Goal: Find specific page/section: Find specific page/section

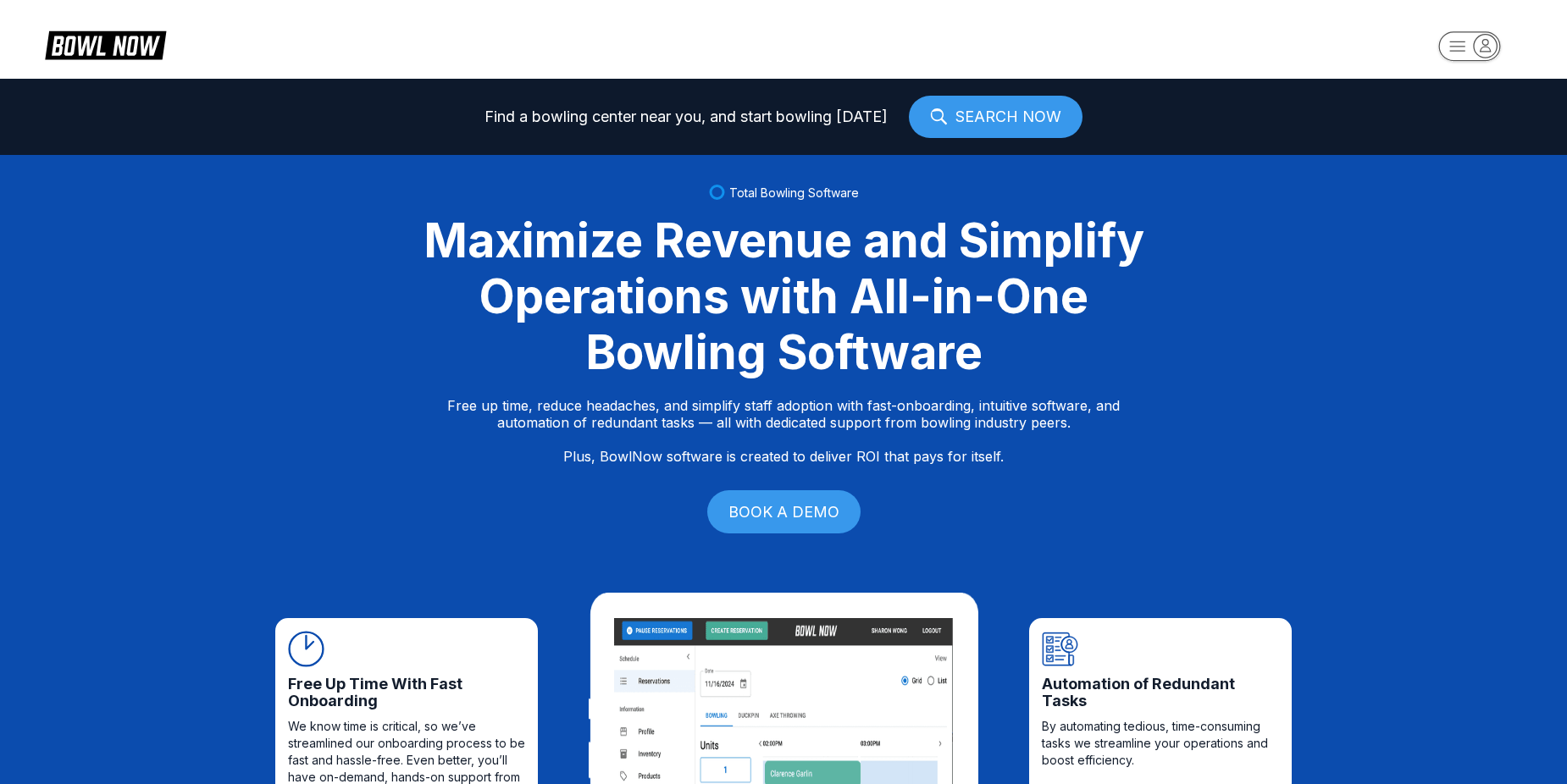
click at [1452, 49] on rect "button" at bounding box center [1470, 46] width 62 height 30
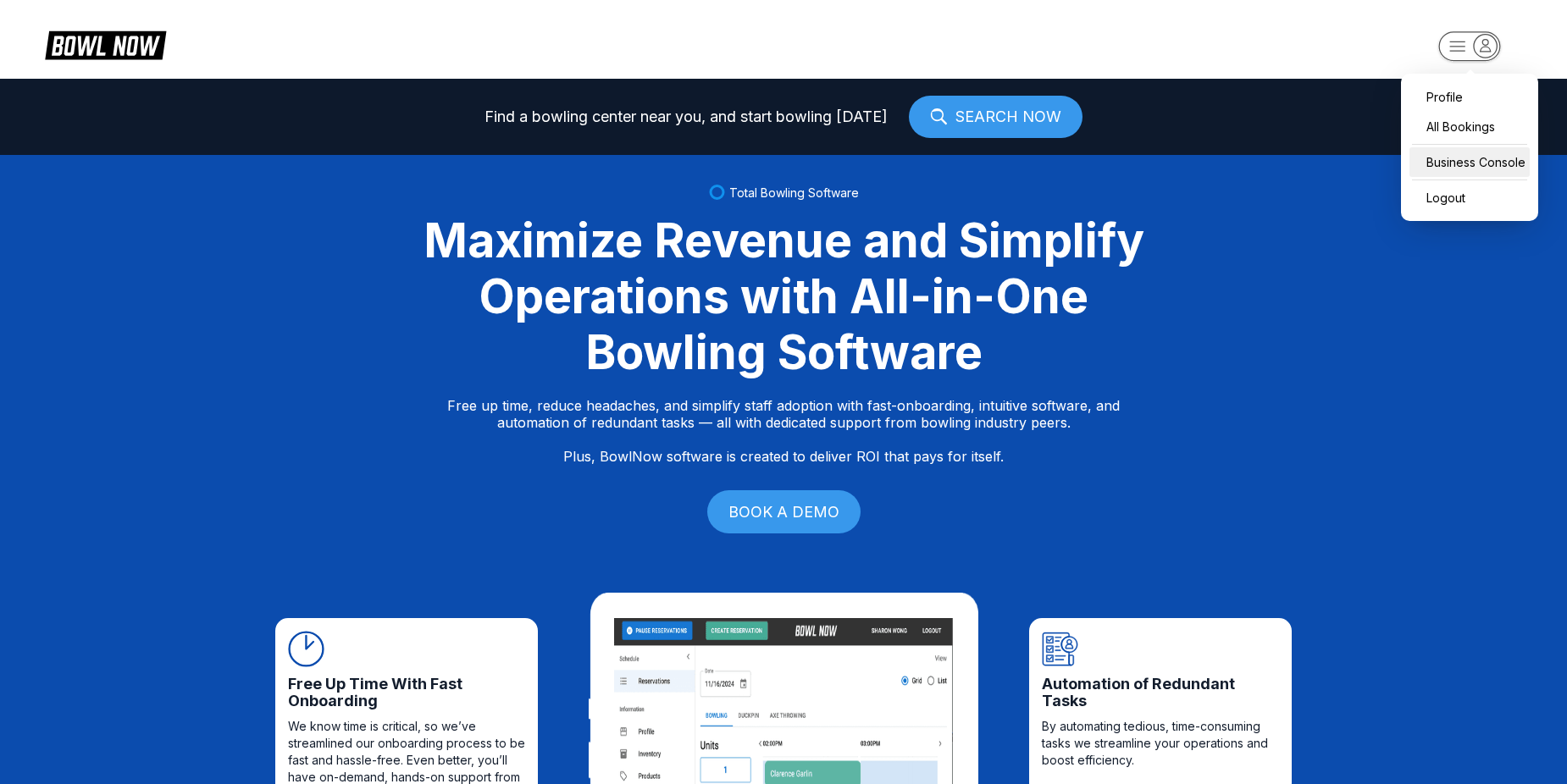
click at [1447, 156] on div "Business Console" at bounding box center [1470, 161] width 120 height 30
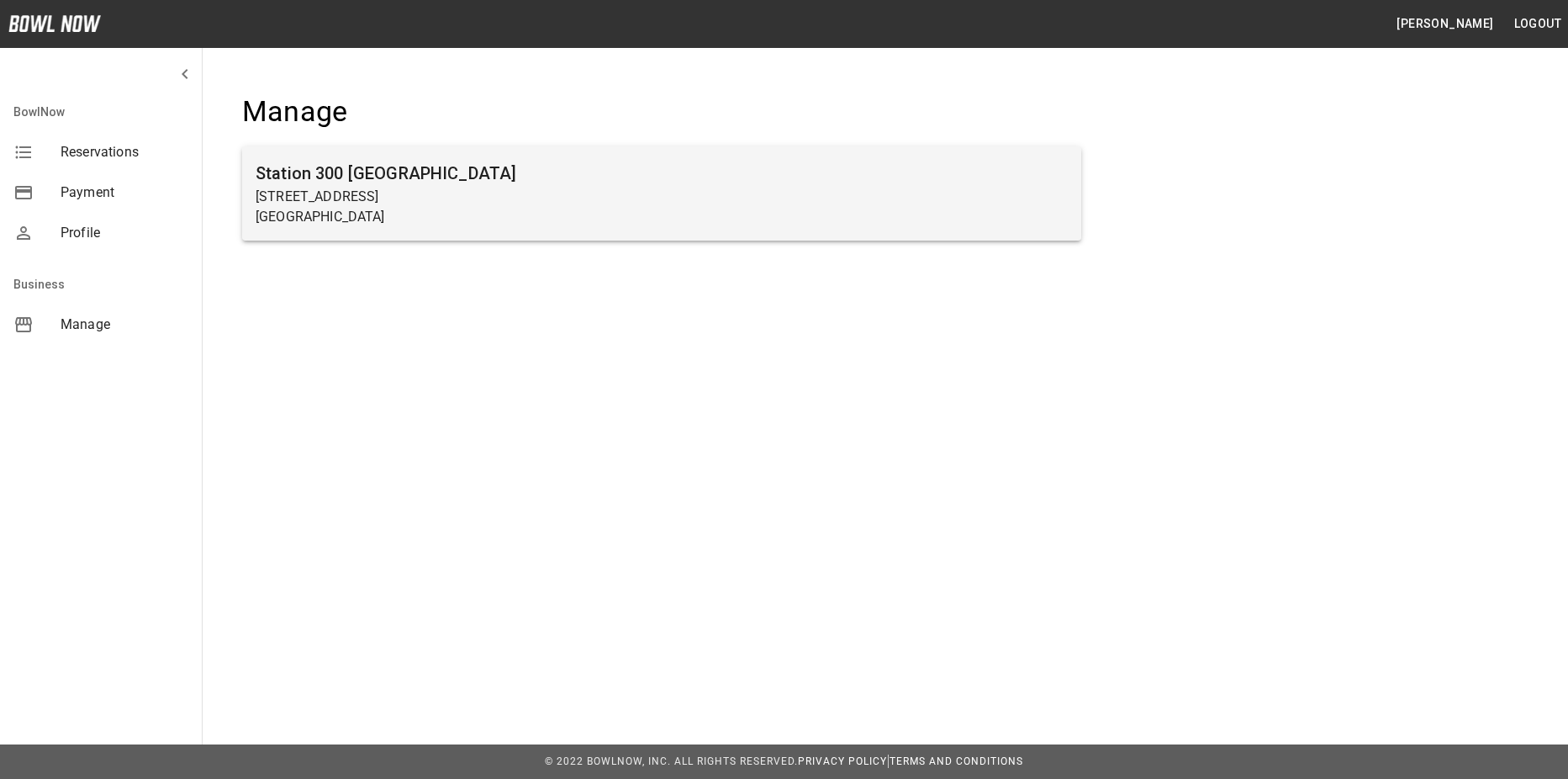
click at [385, 207] on p "[GEOGRAPHIC_DATA]" at bounding box center [662, 217] width 813 height 21
click at [362, 191] on p "[STREET_ADDRESS]" at bounding box center [662, 197] width 813 height 21
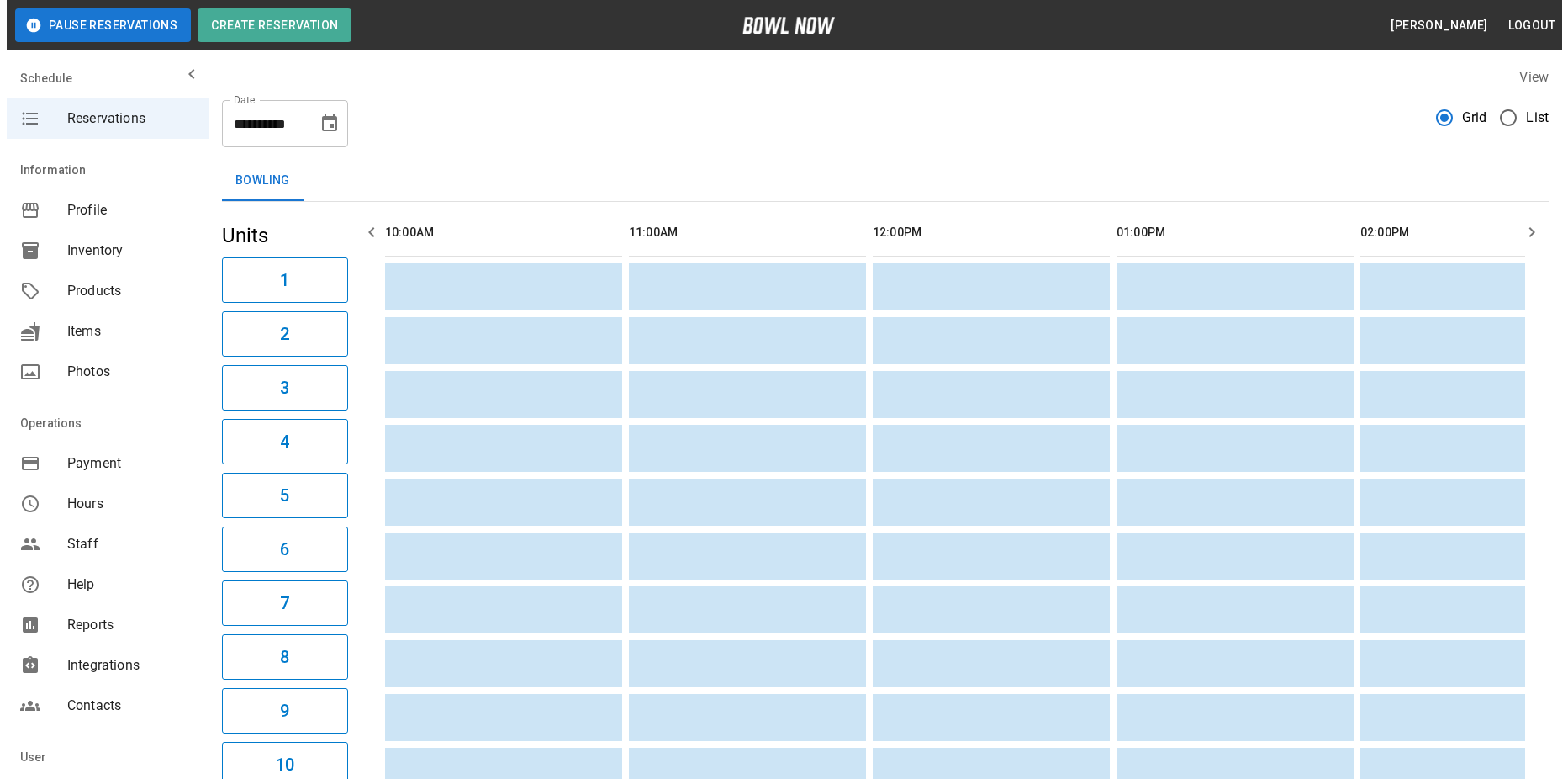
scroll to position [0, 1219]
